Goal: Transaction & Acquisition: Book appointment/travel/reservation

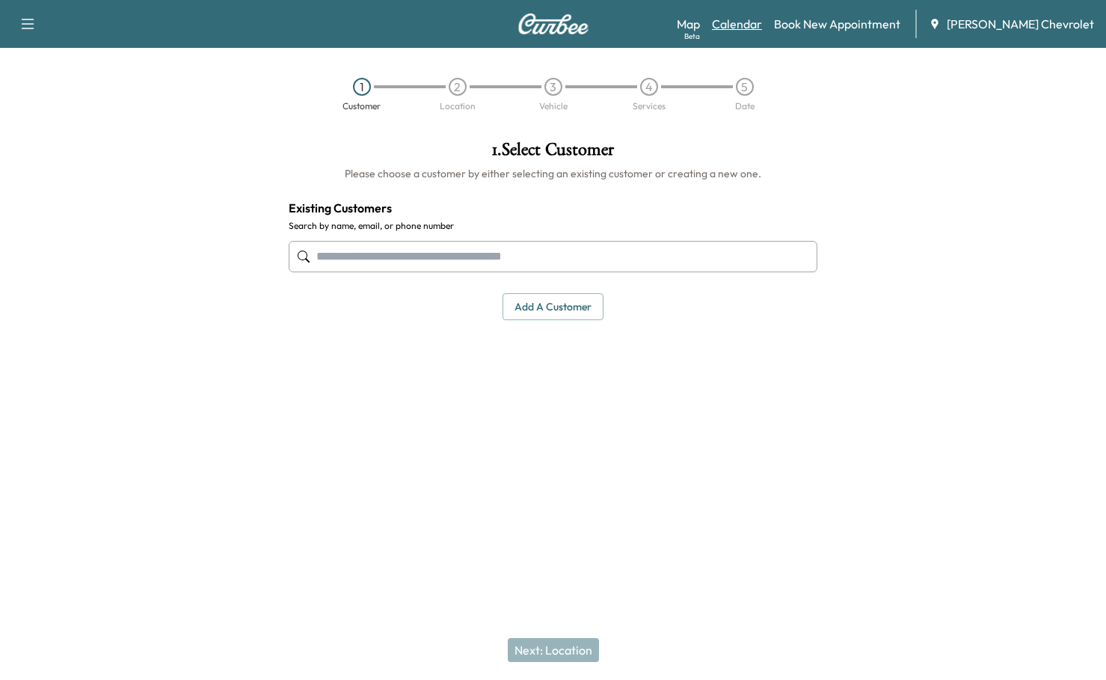
click at [762, 20] on link "Calendar" at bounding box center [737, 24] width 50 height 18
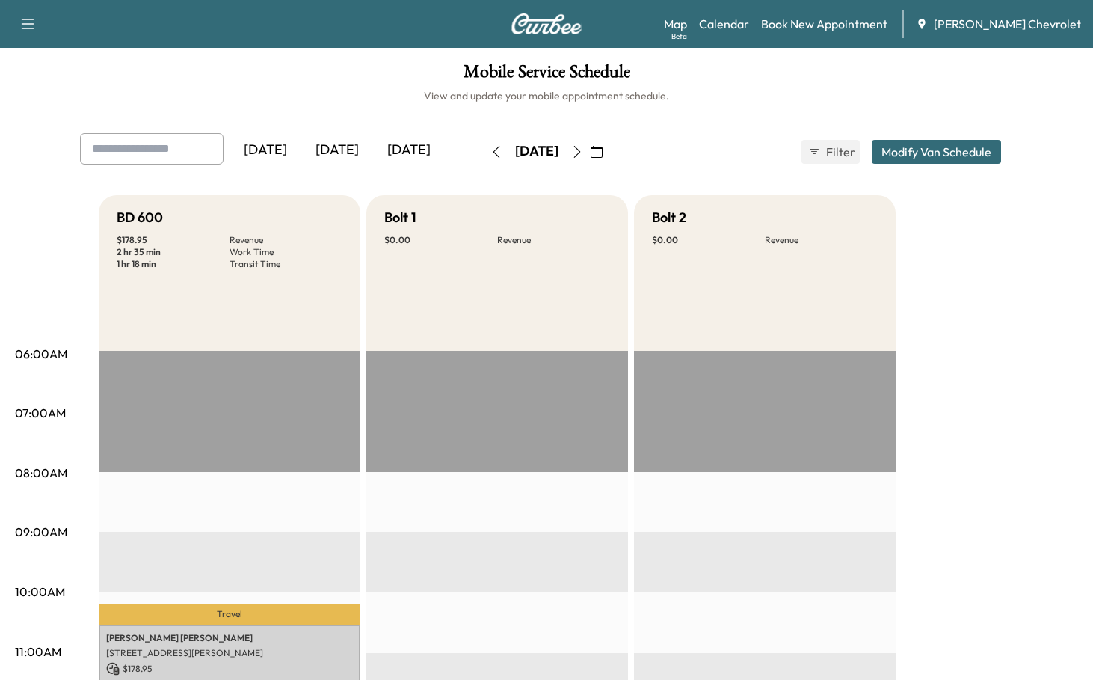
click at [610, 140] on button "button" at bounding box center [596, 152] width 25 height 24
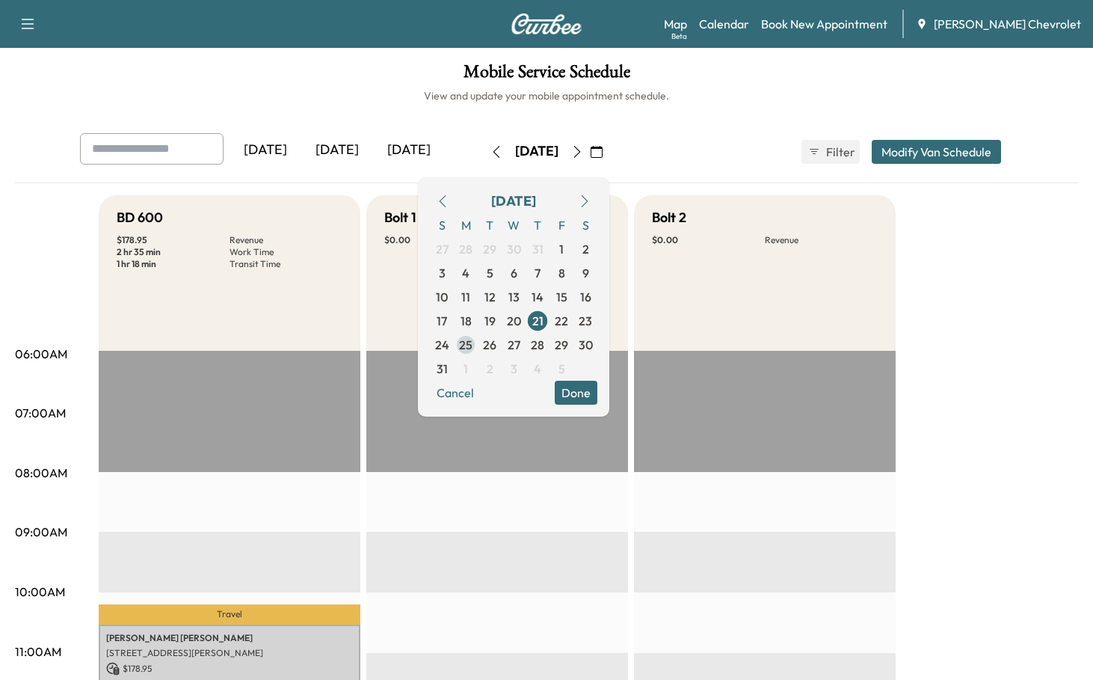
click at [478, 333] on span "25" at bounding box center [466, 345] width 24 height 24
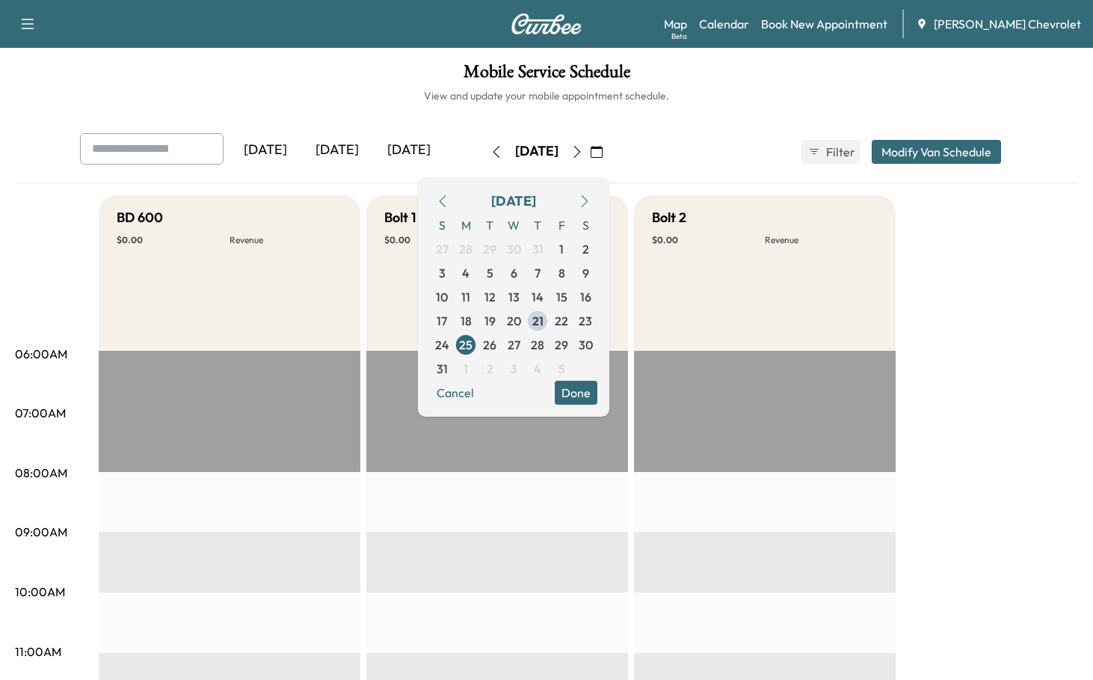
click at [598, 381] on button "Done" at bounding box center [576, 393] width 43 height 24
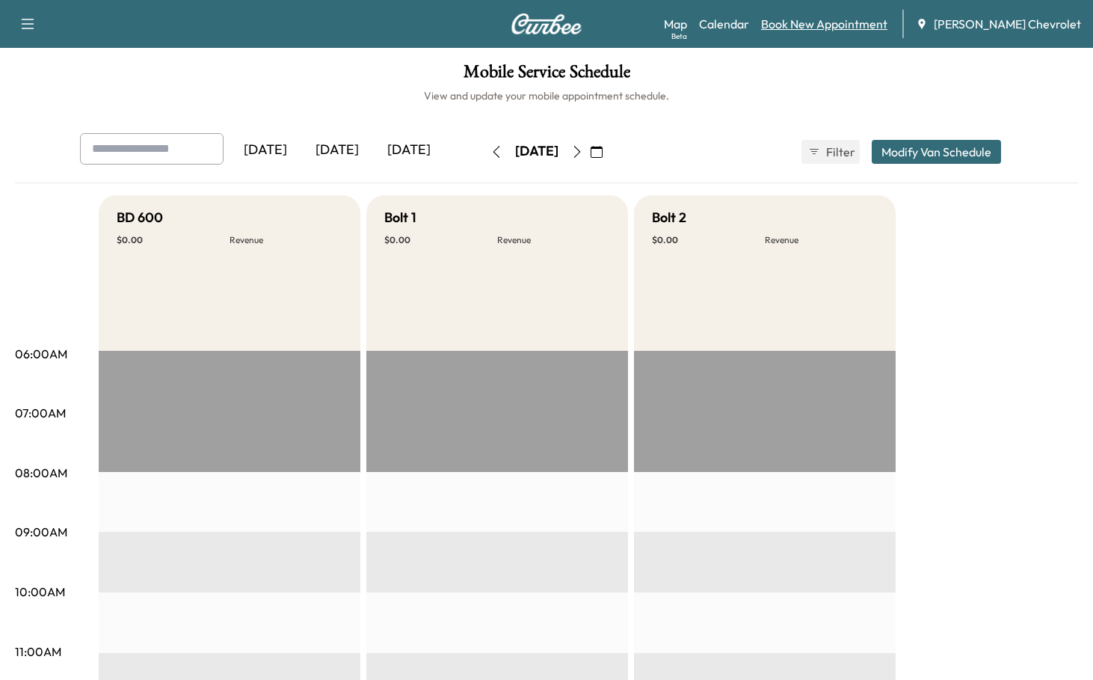
click at [856, 21] on link "Book New Appointment" at bounding box center [824, 24] width 126 height 18
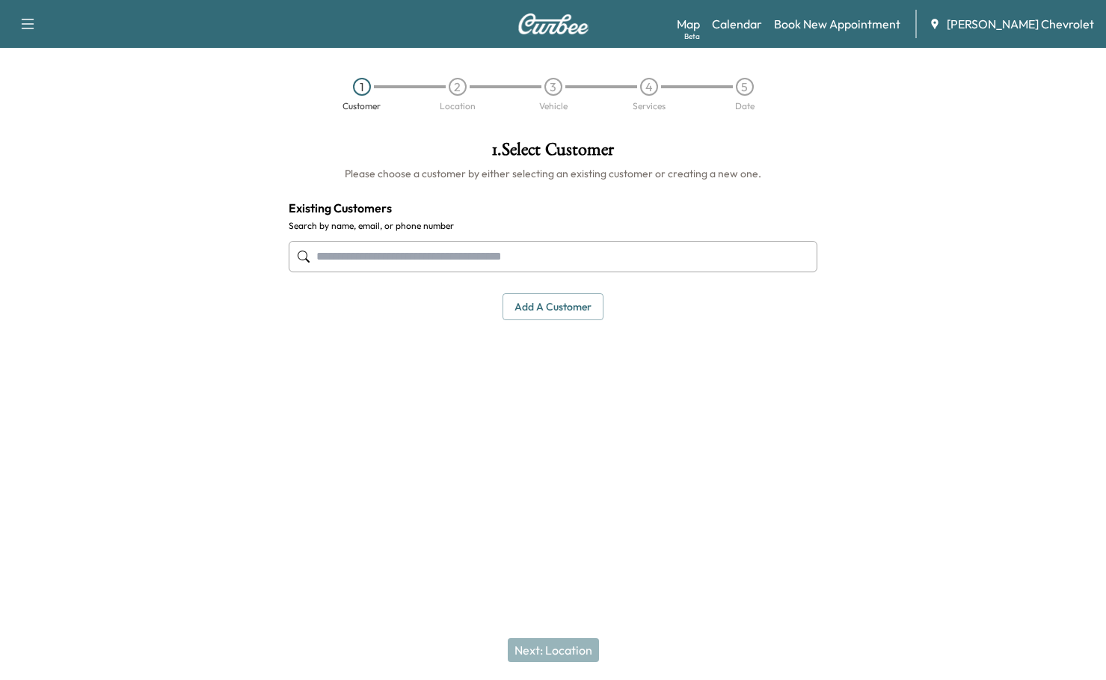
click at [375, 241] on input "text" at bounding box center [554, 256] width 530 height 31
paste input "**********"
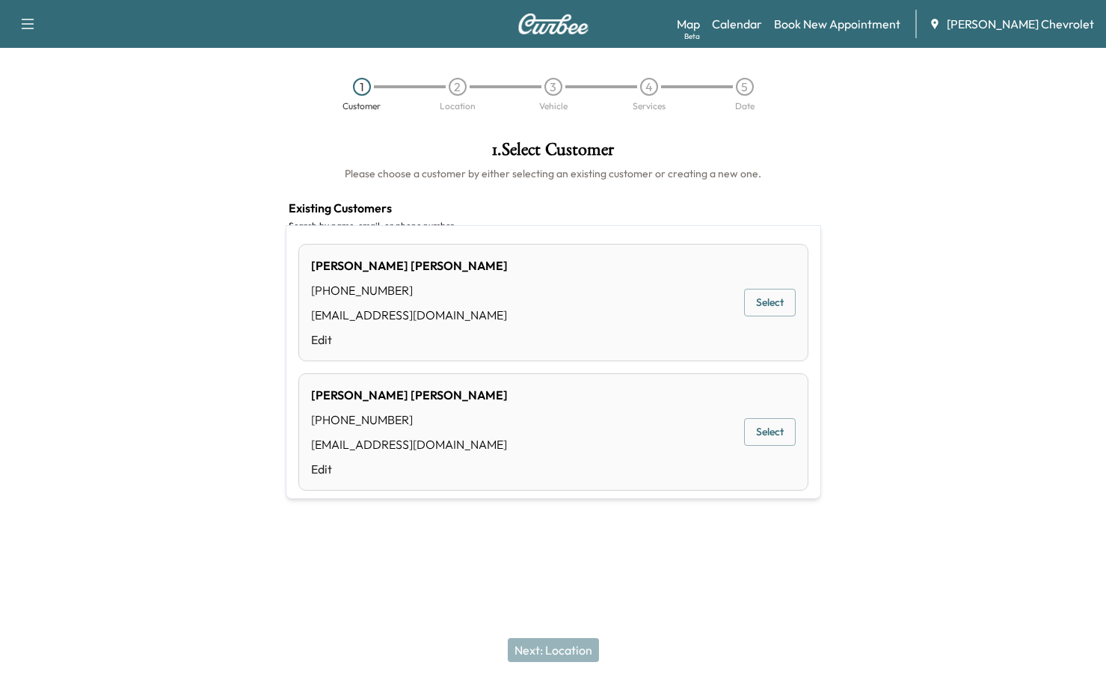
click at [770, 418] on button "Select" at bounding box center [770, 432] width 52 height 28
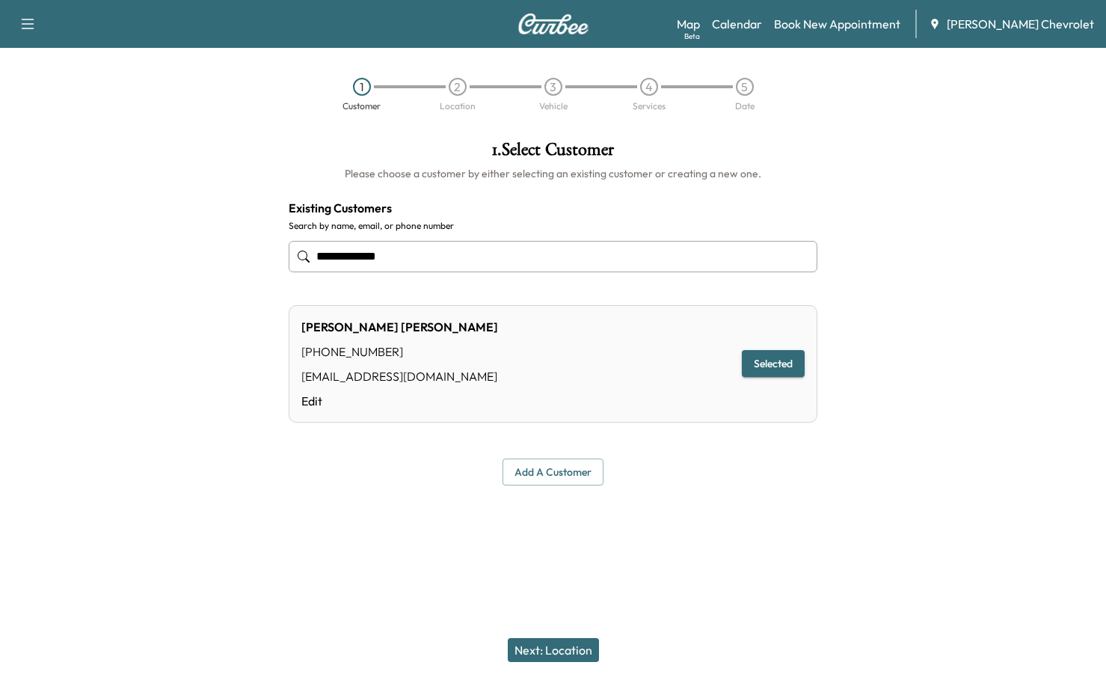
type input "**********"
click at [549, 657] on button "Next: Location" at bounding box center [553, 650] width 91 height 24
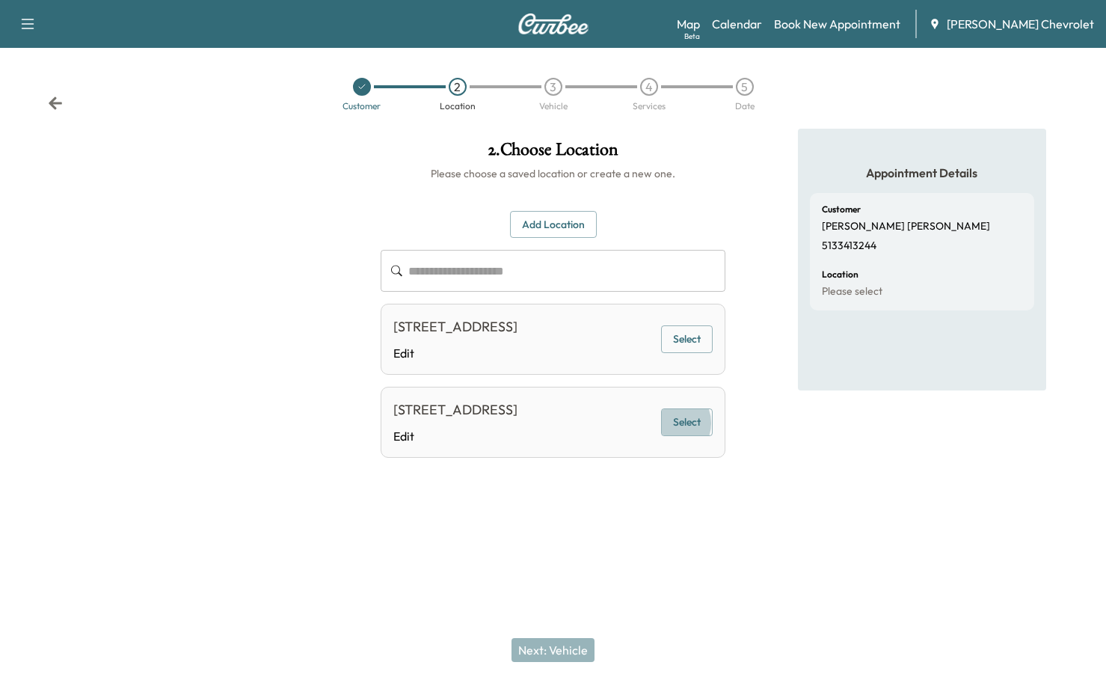
click at [681, 408] on button "Select" at bounding box center [687, 422] width 52 height 28
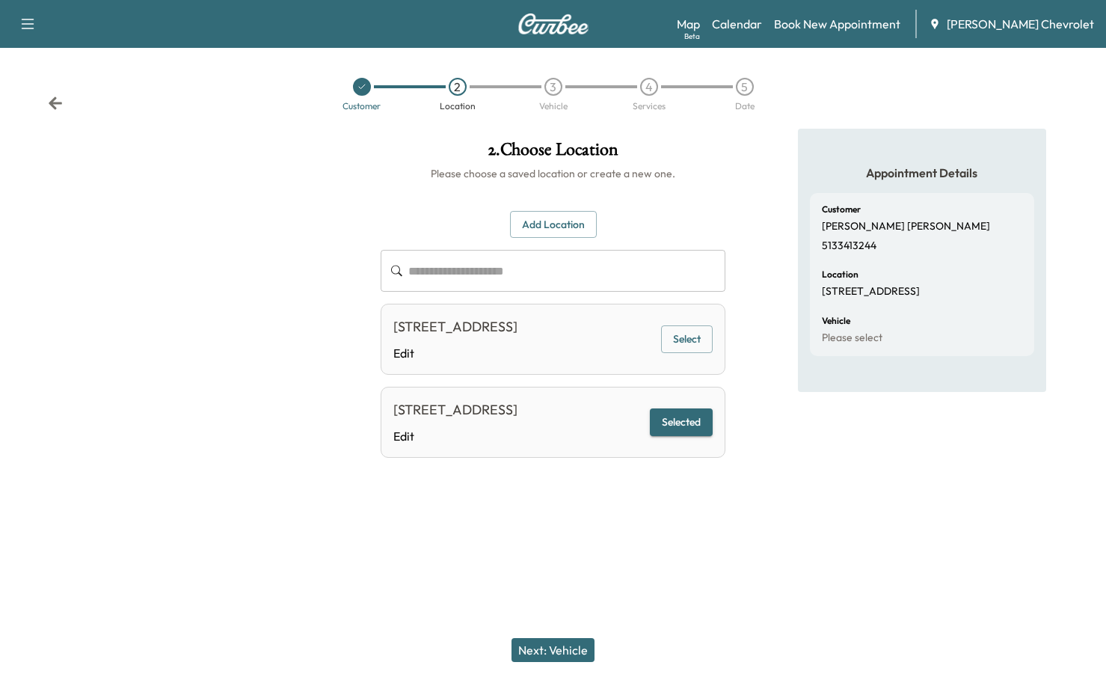
click at [562, 662] on button "Next: Vehicle" at bounding box center [553, 650] width 83 height 24
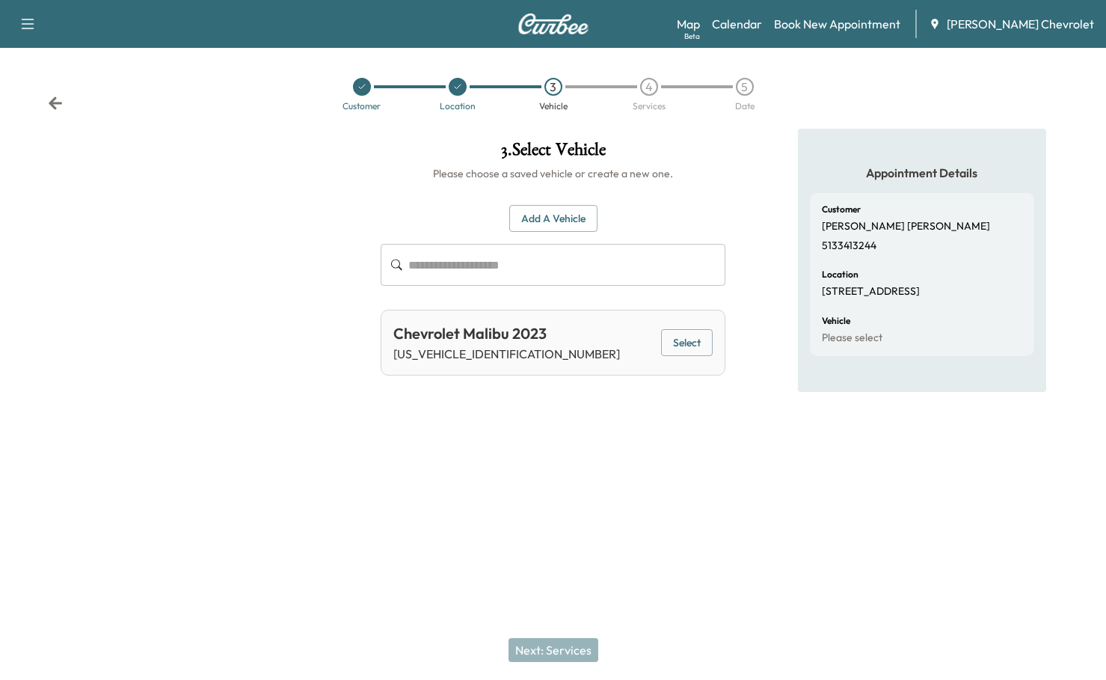
click at [686, 329] on button "Select" at bounding box center [687, 343] width 52 height 28
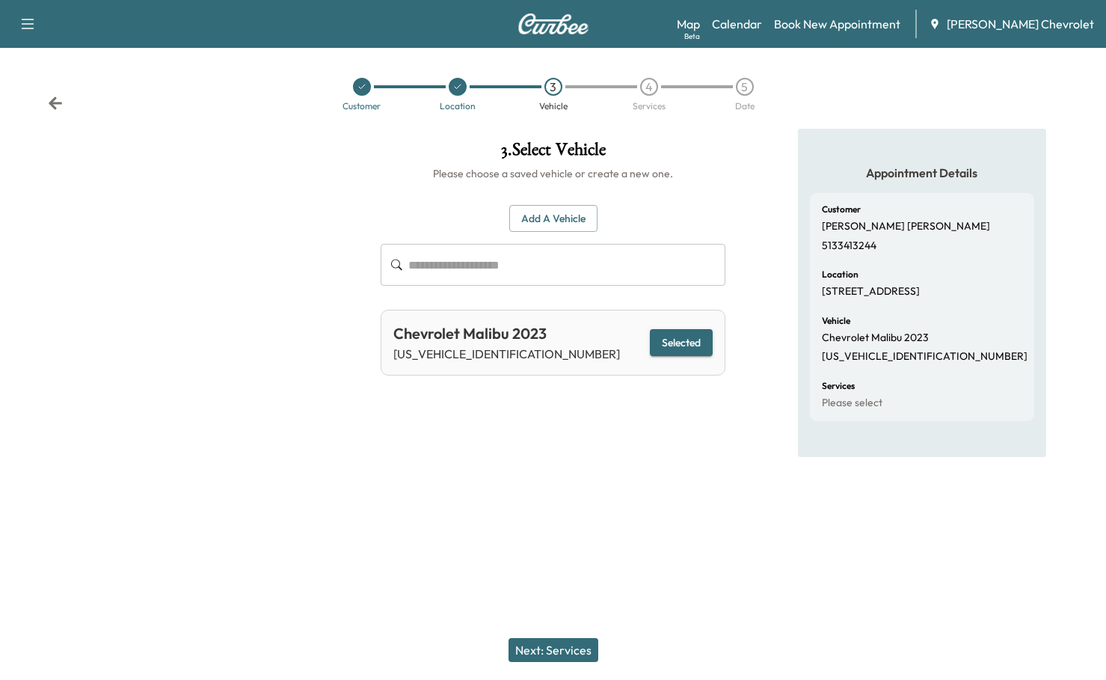
click at [524, 660] on button "Next: Services" at bounding box center [554, 650] width 90 height 24
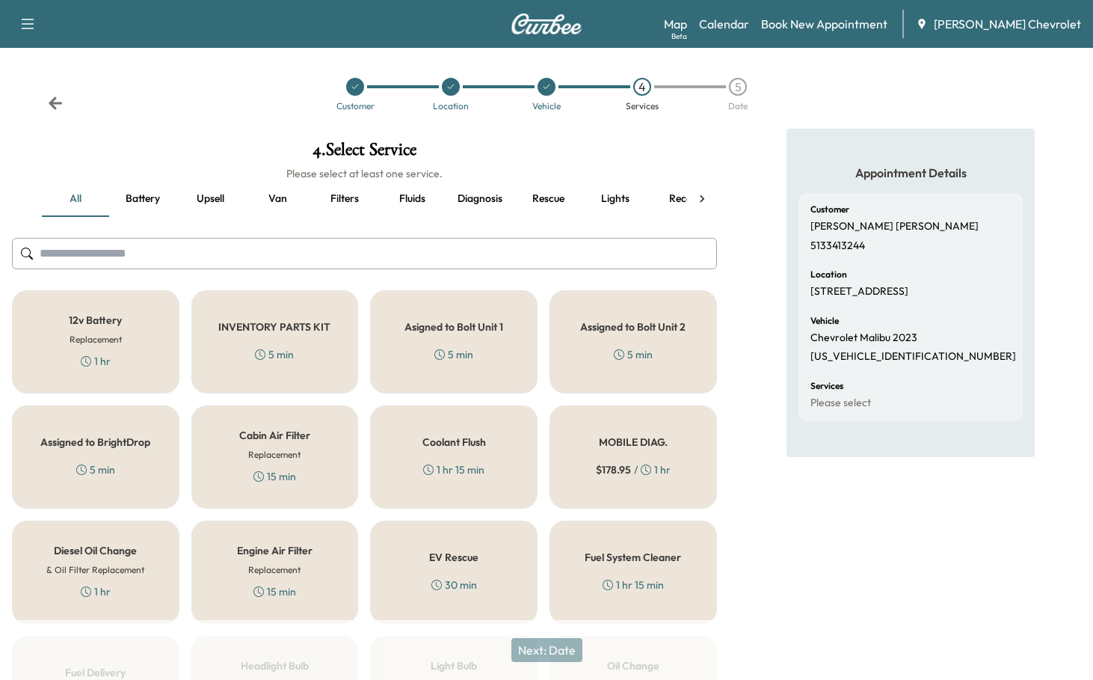
click at [464, 181] on button "Diagnosis" at bounding box center [480, 199] width 69 height 36
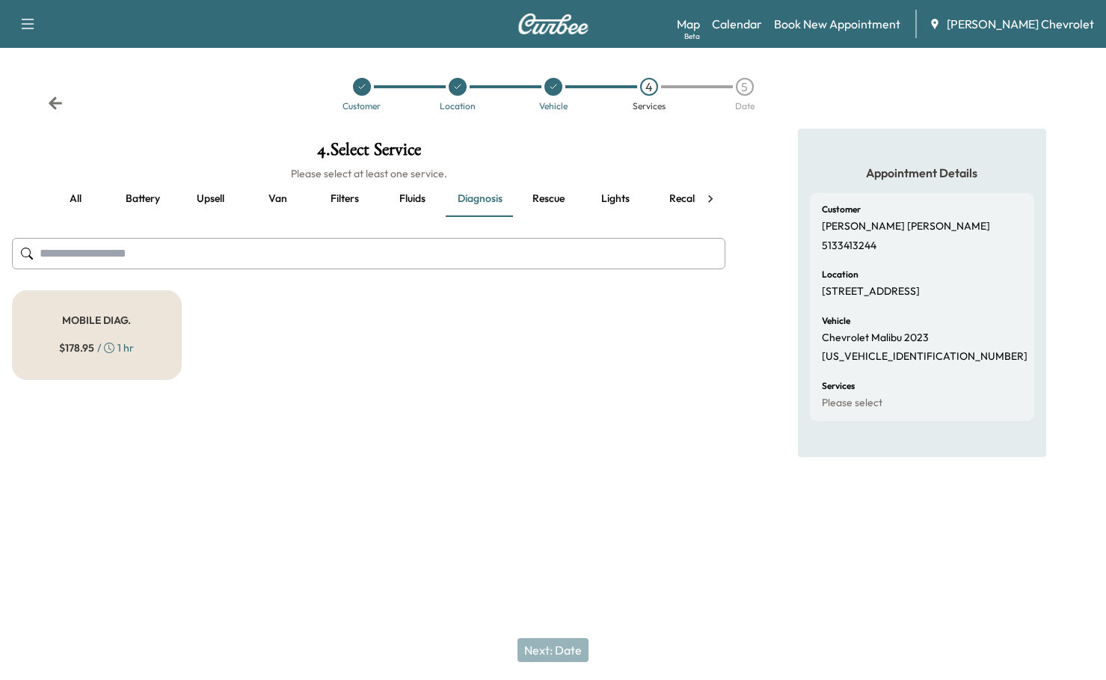
click at [59, 290] on div "MOBILE DIAG. $ 178.95 / 1 hr" at bounding box center [97, 335] width 170 height 90
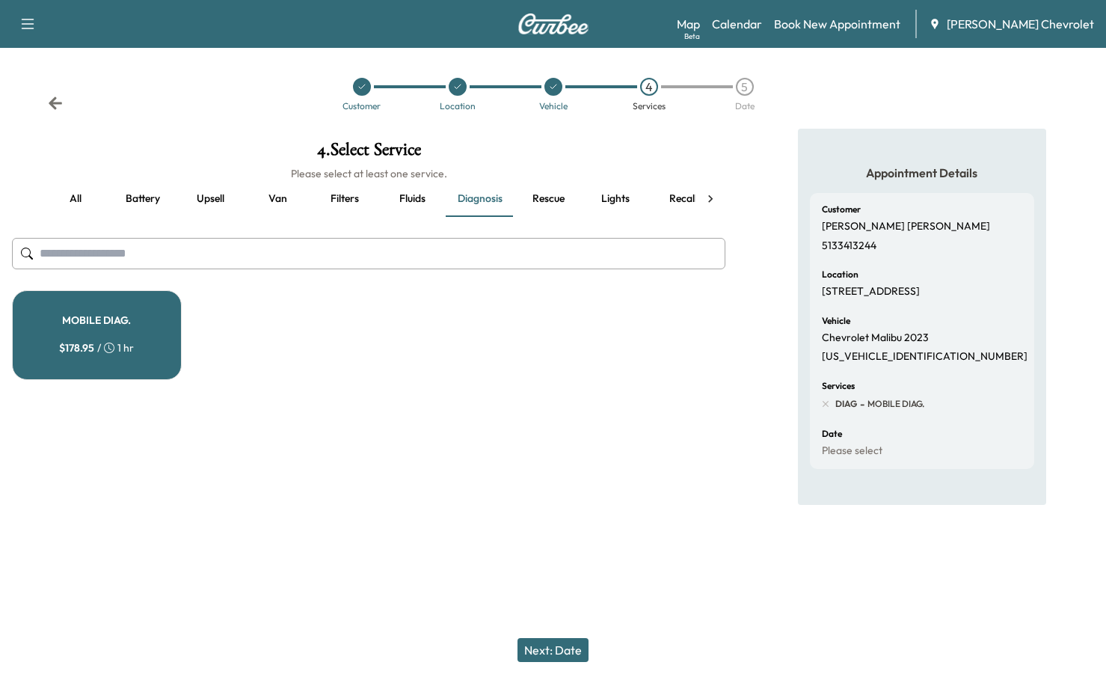
click at [533, 653] on button "Next: Date" at bounding box center [553, 650] width 71 height 24
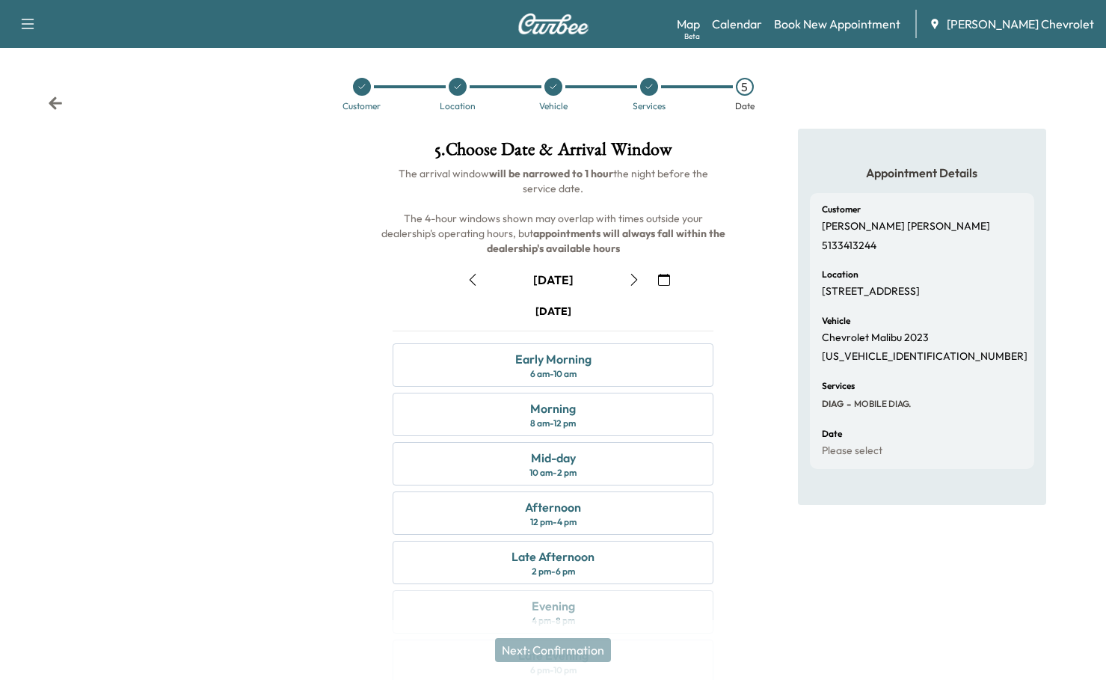
click at [655, 268] on button "button" at bounding box center [663, 280] width 25 height 24
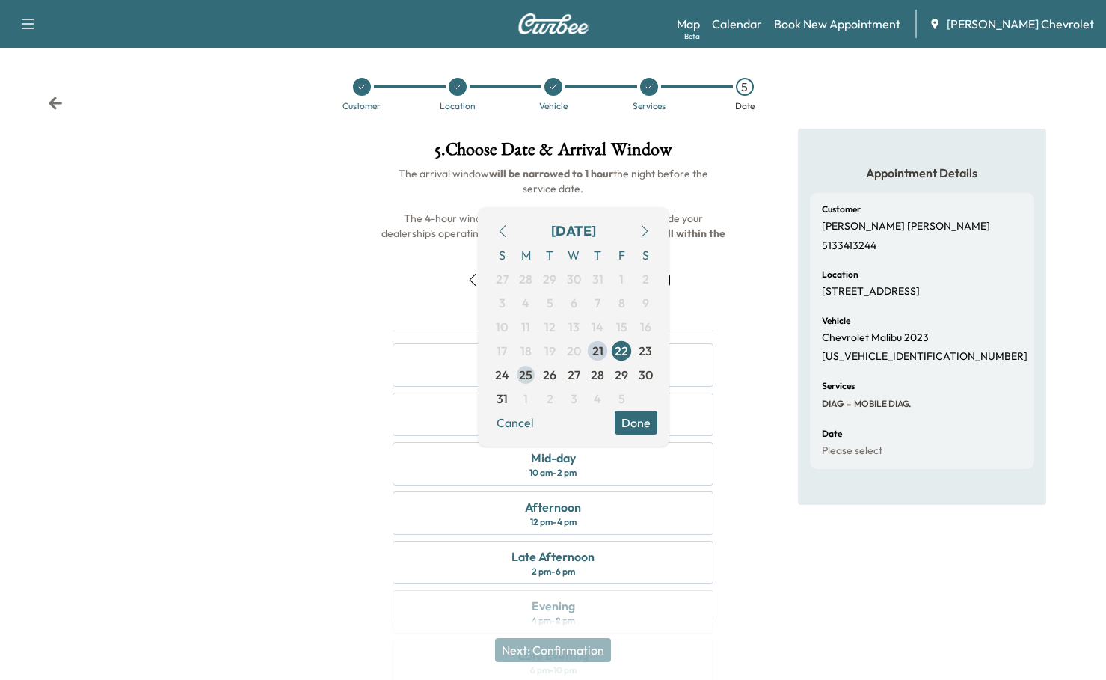
click at [530, 366] on span "25" at bounding box center [525, 375] width 13 height 18
click at [651, 412] on button "Done" at bounding box center [636, 423] width 43 height 24
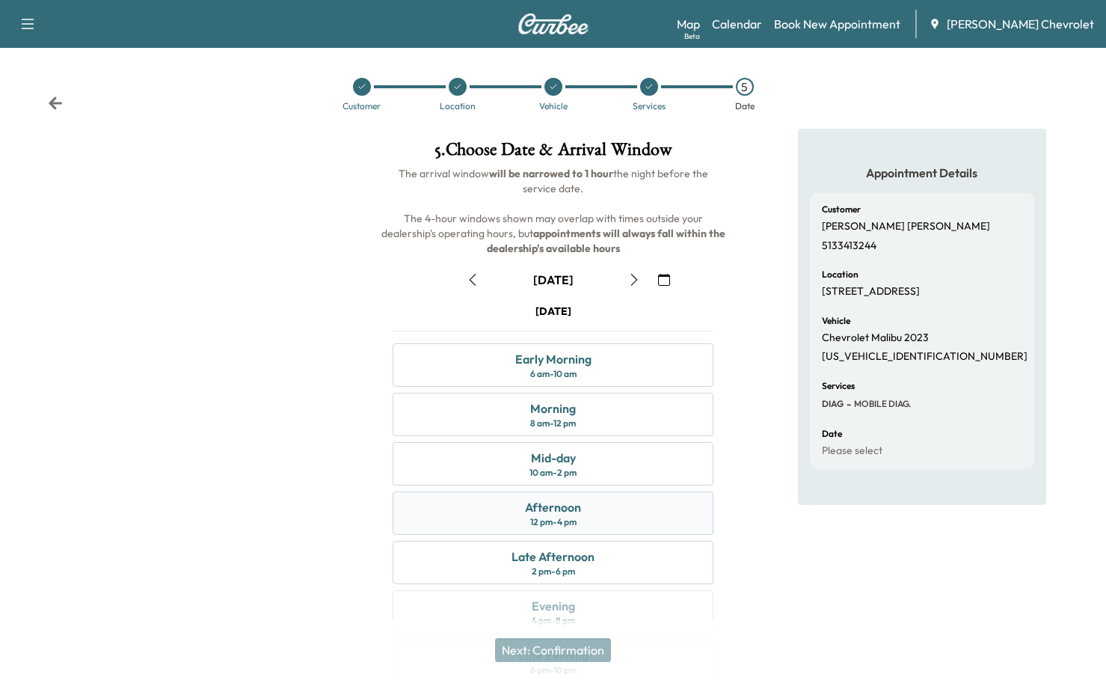
click at [577, 491] on div "Afternoon 12 pm - 4 pm" at bounding box center [553, 512] width 321 height 43
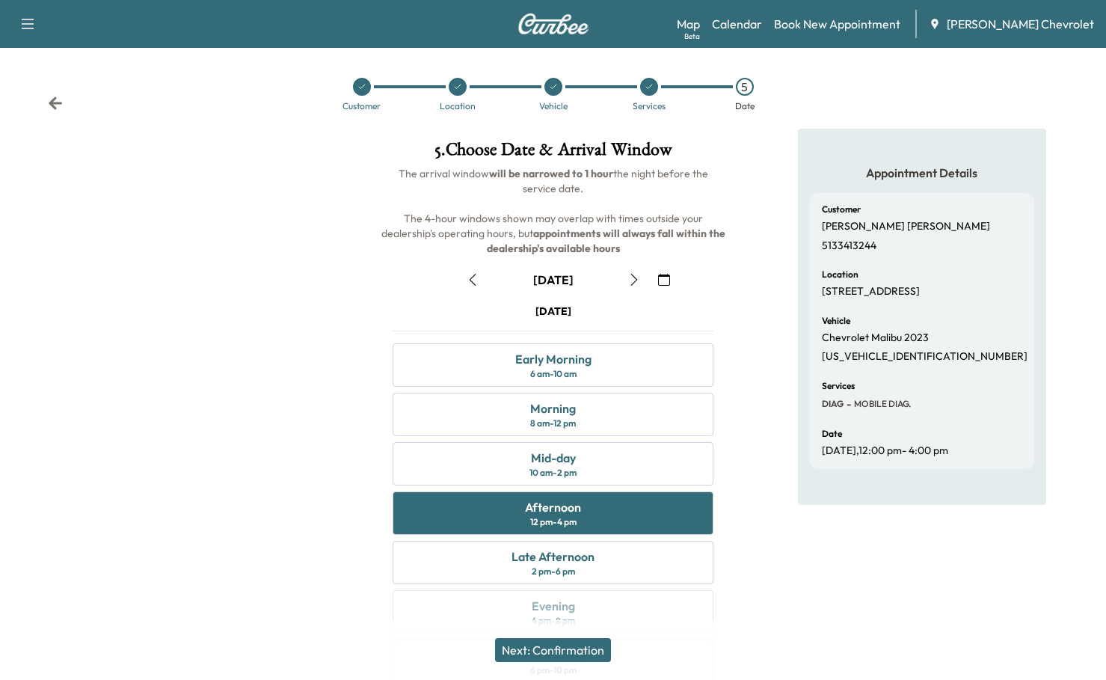
click at [550, 654] on button "Next: Confirmation" at bounding box center [553, 650] width 116 height 24
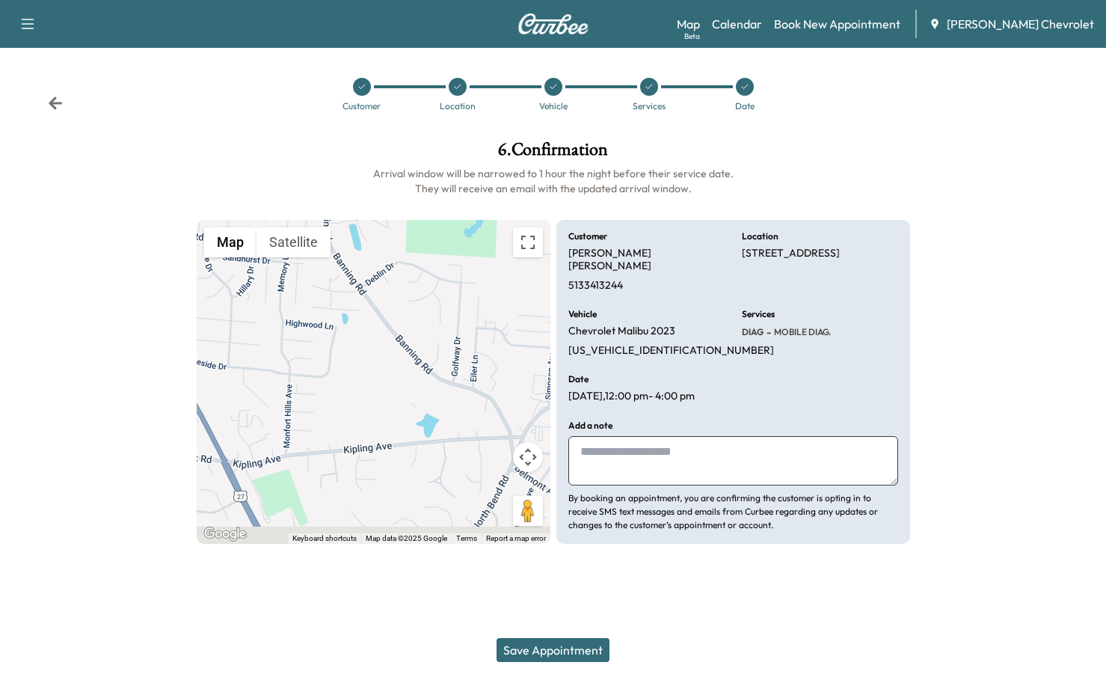
click at [583, 436] on textarea at bounding box center [733, 460] width 330 height 49
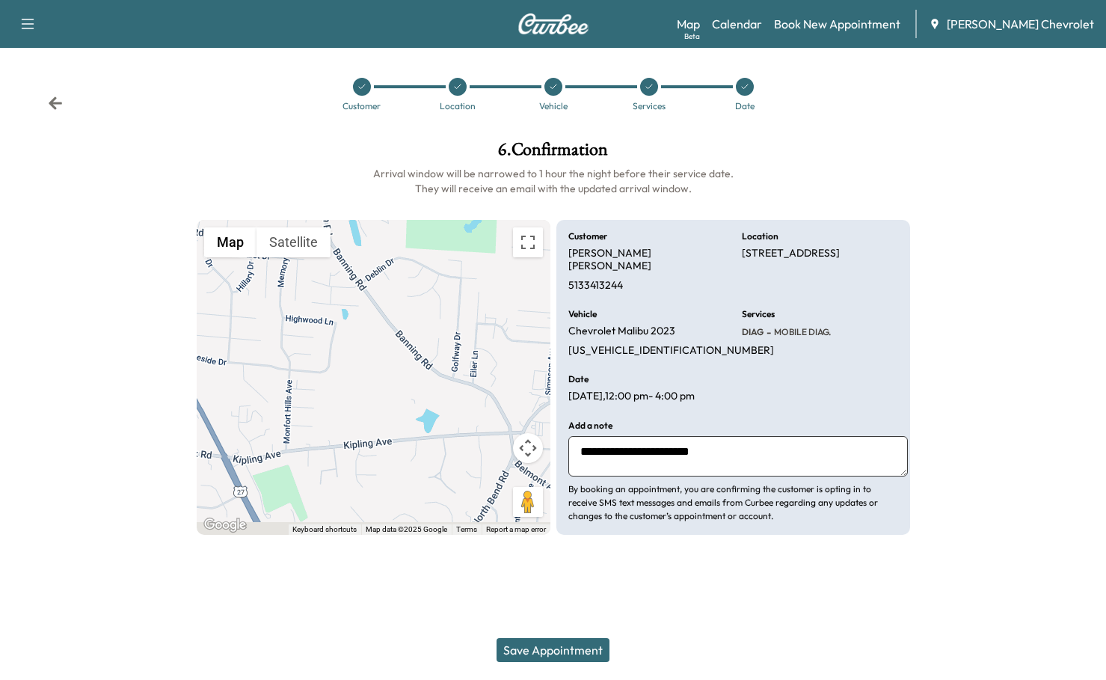
paste textarea "**********"
type textarea "**********"
click at [543, 657] on button "Save Appointment" at bounding box center [553, 650] width 113 height 24
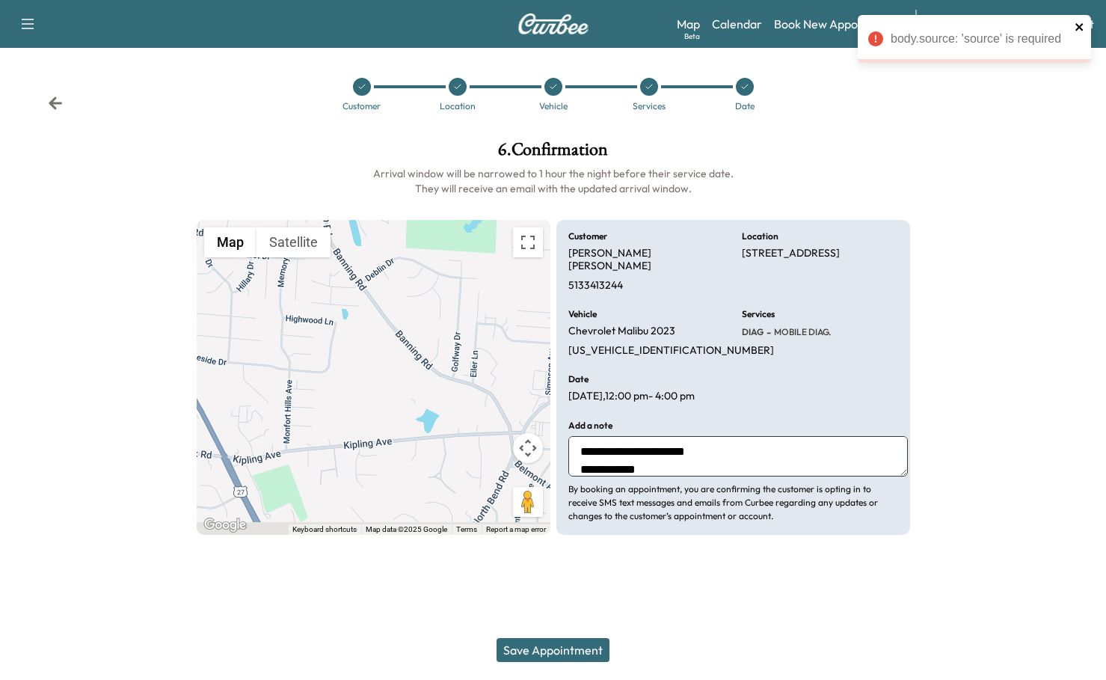
click at [1076, 27] on icon "close" at bounding box center [1080, 27] width 10 height 12
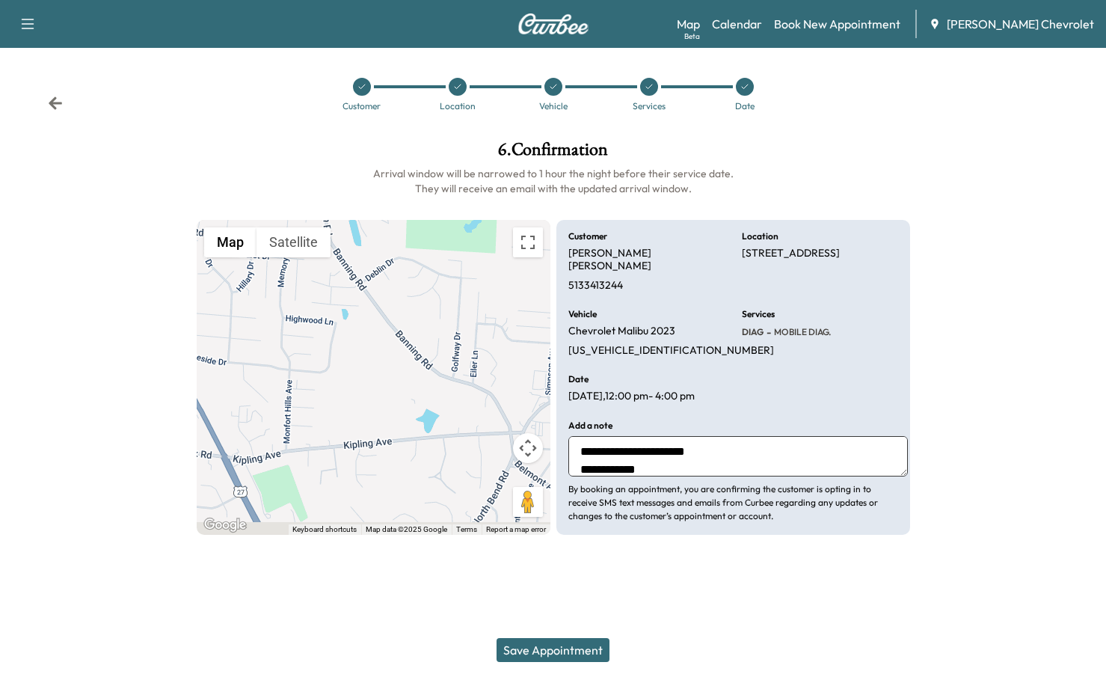
click at [556, 651] on button "Save Appointment" at bounding box center [553, 650] width 113 height 24
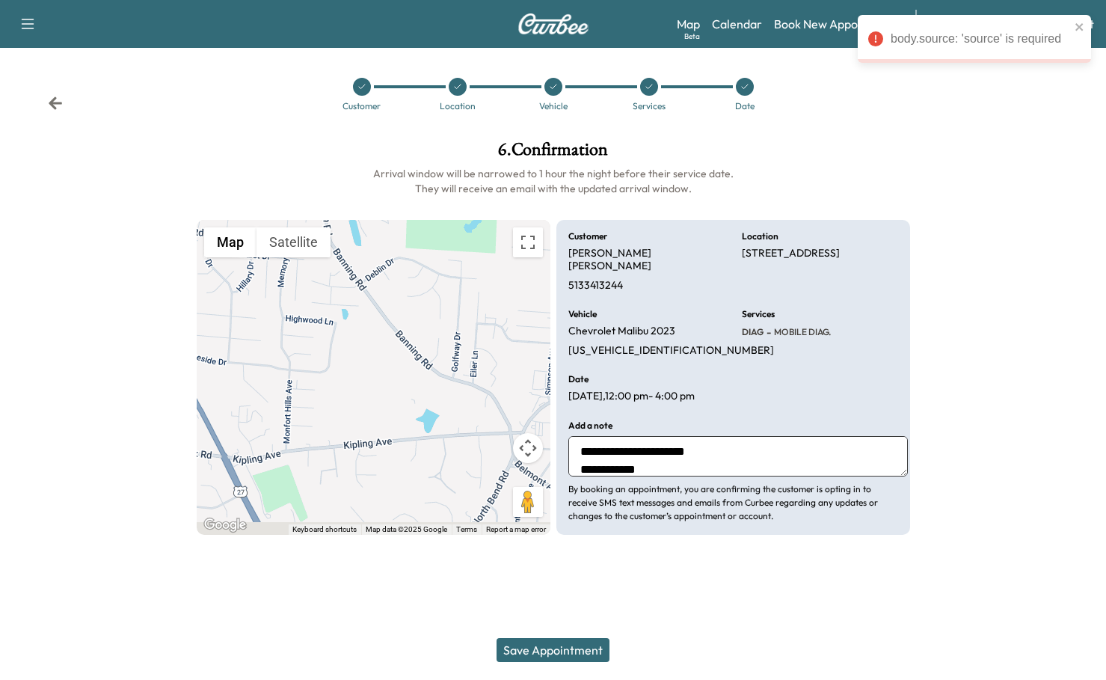
click at [648, 436] on textarea "**********" at bounding box center [738, 456] width 340 height 40
click at [550, 82] on icon at bounding box center [553, 86] width 9 height 9
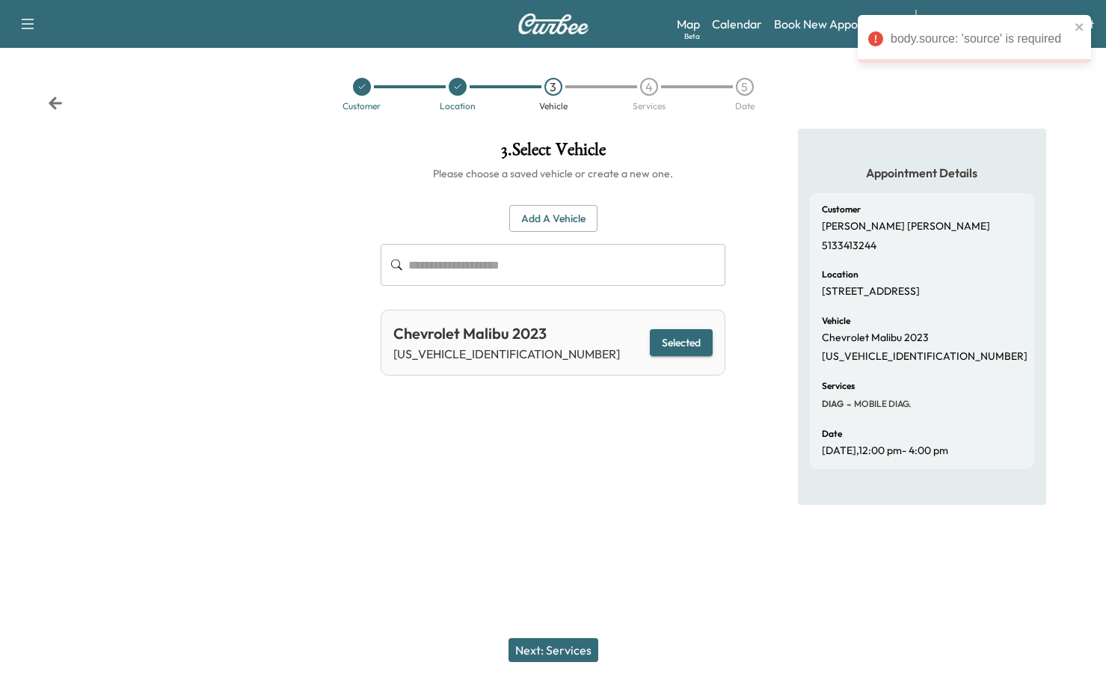
click at [638, 78] on div "4" at bounding box center [649, 87] width 96 height 18
click at [645, 78] on div "4" at bounding box center [649, 87] width 18 height 18
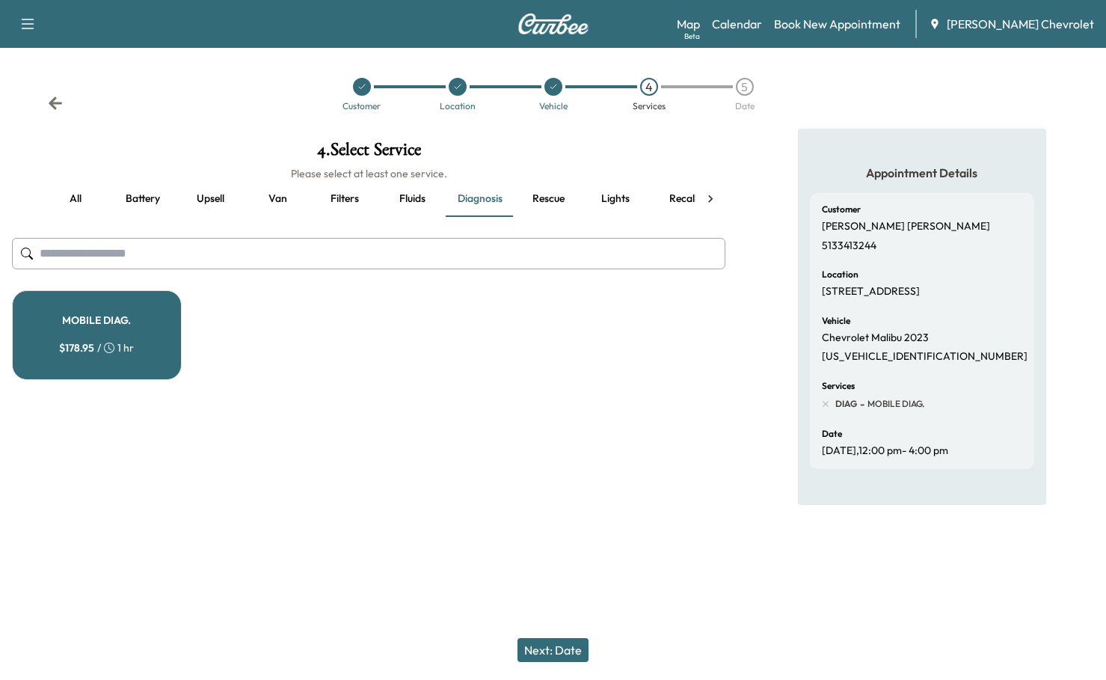
click at [650, 78] on div "4" at bounding box center [649, 87] width 18 height 18
click at [767, 78] on div "5" at bounding box center [745, 87] width 96 height 18
click at [747, 78] on div "5" at bounding box center [745, 87] width 18 height 18
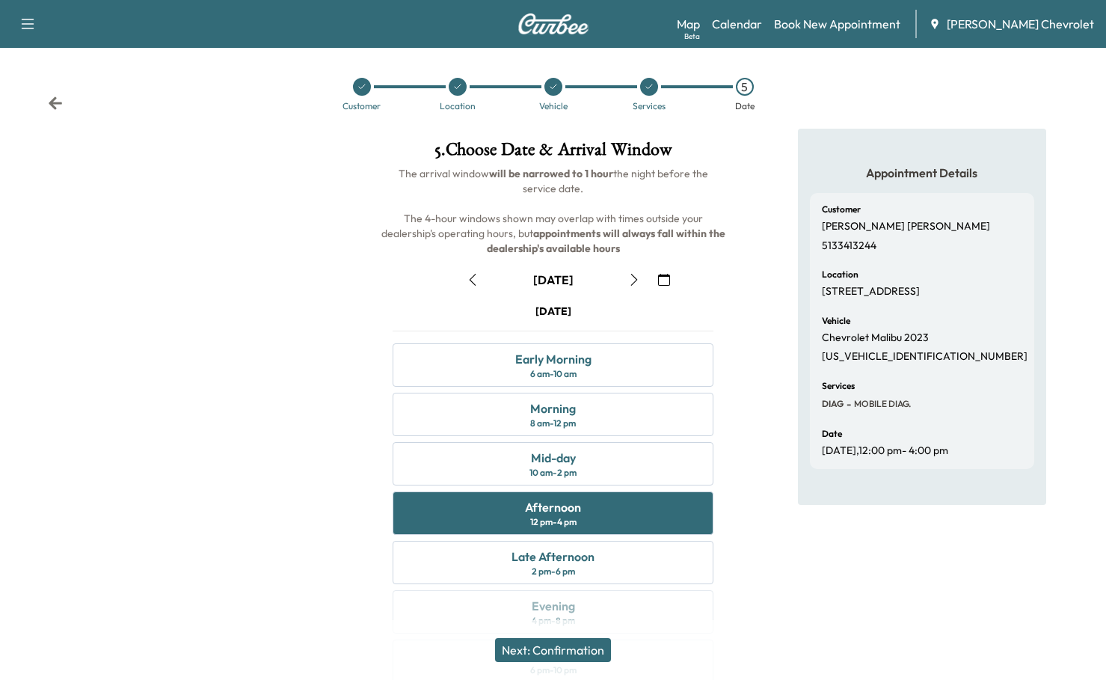
click at [558, 658] on button "Next: Confirmation" at bounding box center [553, 650] width 116 height 24
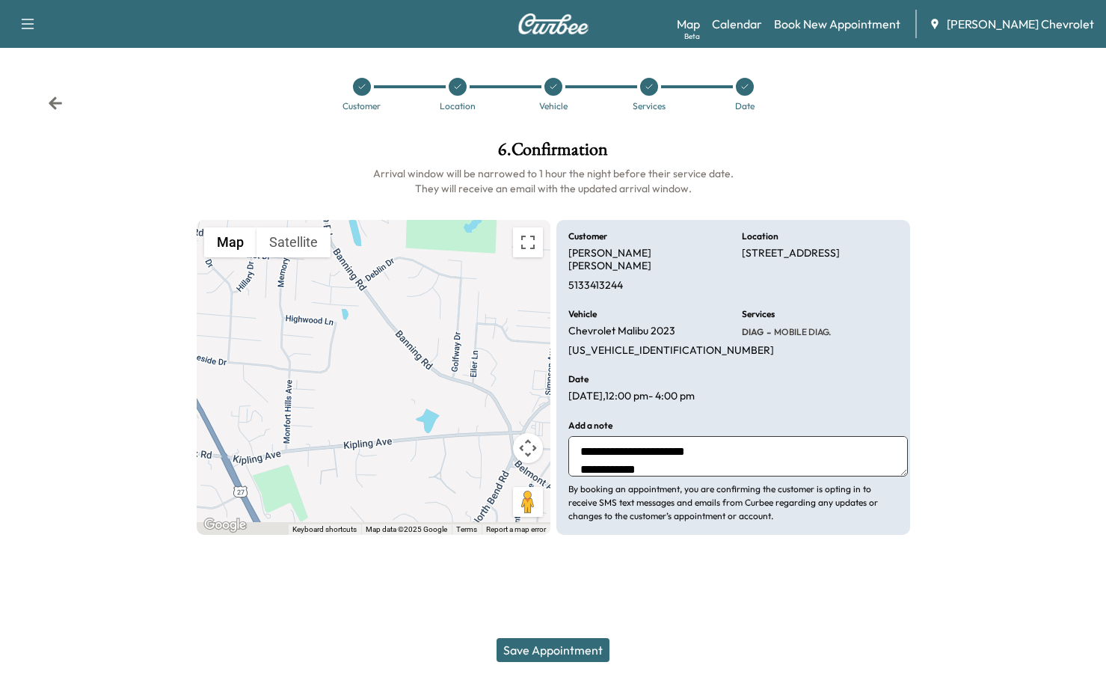
click at [570, 657] on button "Save Appointment" at bounding box center [553, 650] width 113 height 24
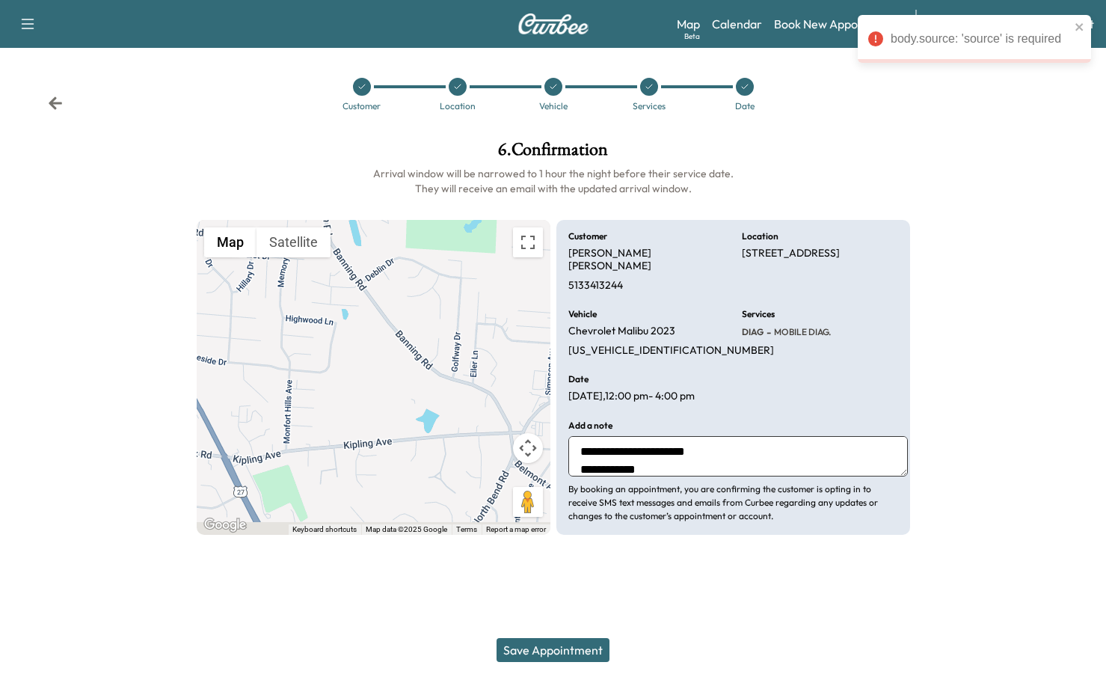
click at [940, 129] on div at bounding box center [1014, 338] width 185 height 418
